Goal: Task Accomplishment & Management: Use online tool/utility

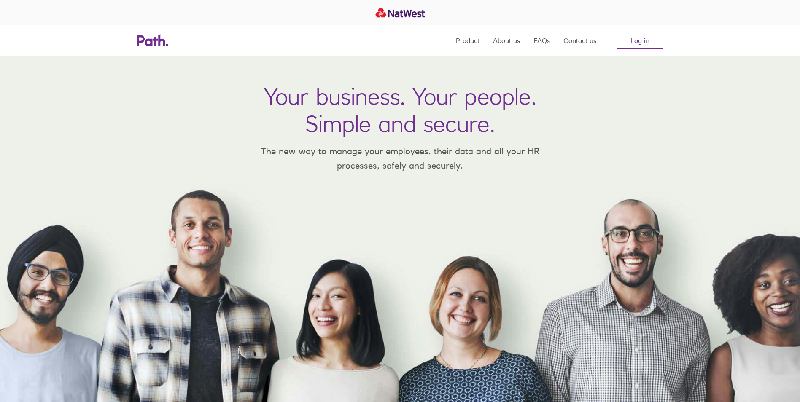
click at [646, 40] on link "Log in" at bounding box center [639, 40] width 47 height 17
click at [643, 35] on link "Log in" at bounding box center [639, 40] width 47 height 17
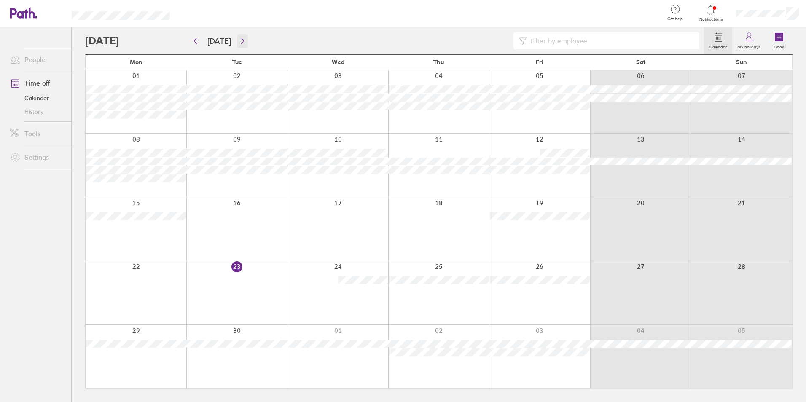
click at [239, 42] on icon "button" at bounding box center [242, 41] width 6 height 7
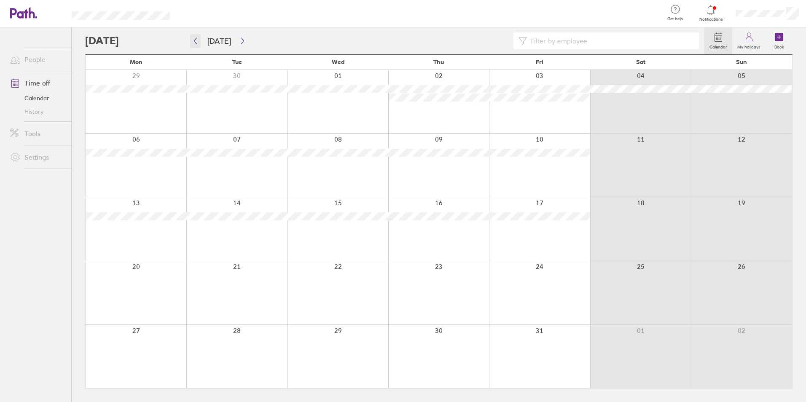
click at [193, 37] on button "button" at bounding box center [195, 41] width 11 height 14
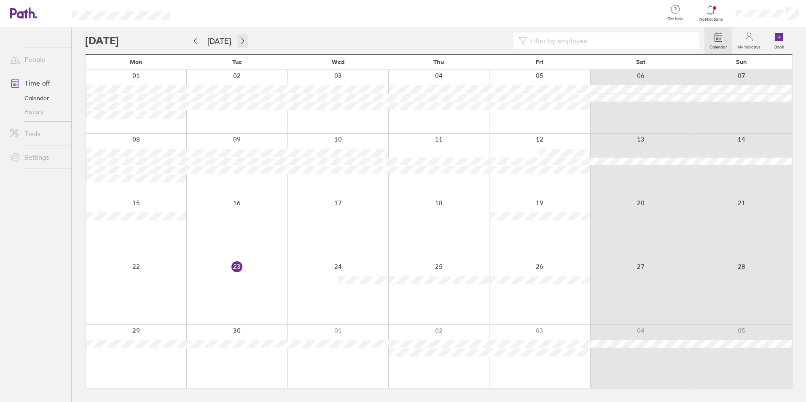
click at [239, 44] on icon "button" at bounding box center [242, 41] width 6 height 7
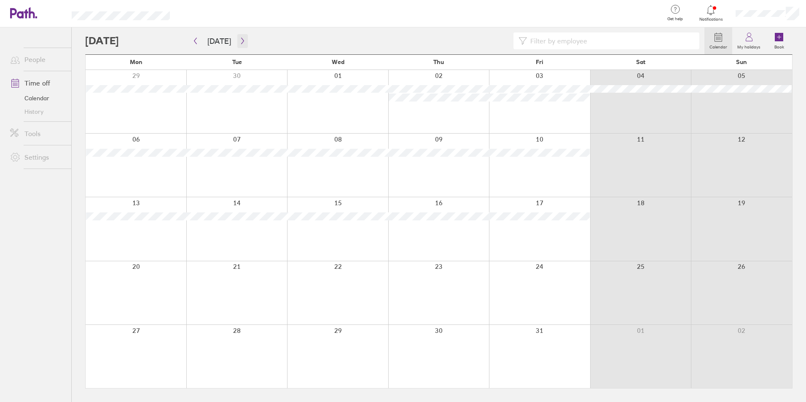
click at [239, 42] on icon "button" at bounding box center [242, 41] width 6 height 7
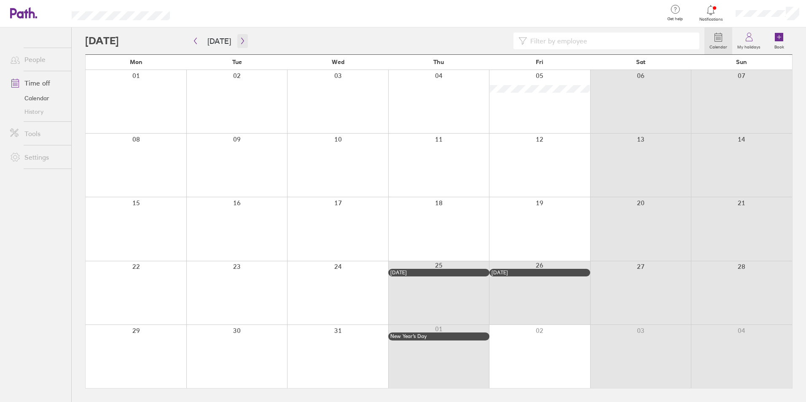
click at [241, 38] on icon "button" at bounding box center [242, 41] width 3 height 6
